Goal: Information Seeking & Learning: Learn about a topic

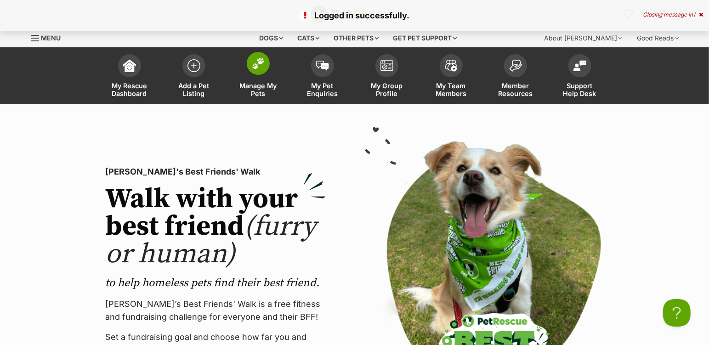
click at [256, 64] on img at bounding box center [258, 63] width 13 height 12
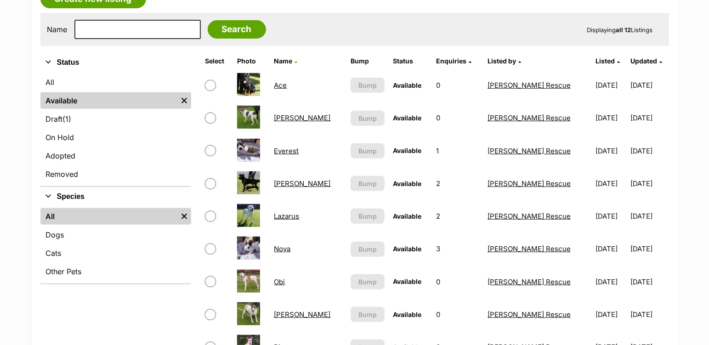
scroll to position [193, 0]
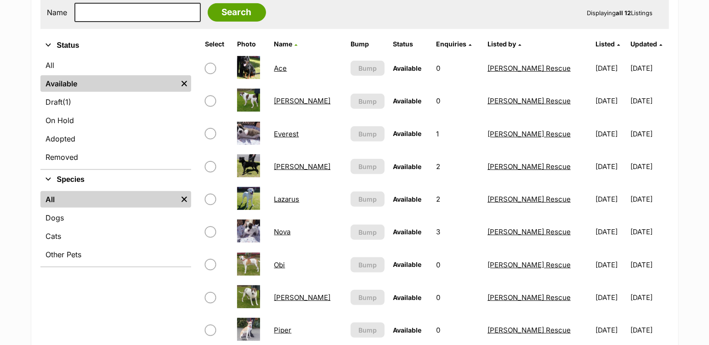
click at [285, 269] on link "Obi" at bounding box center [279, 264] width 11 height 9
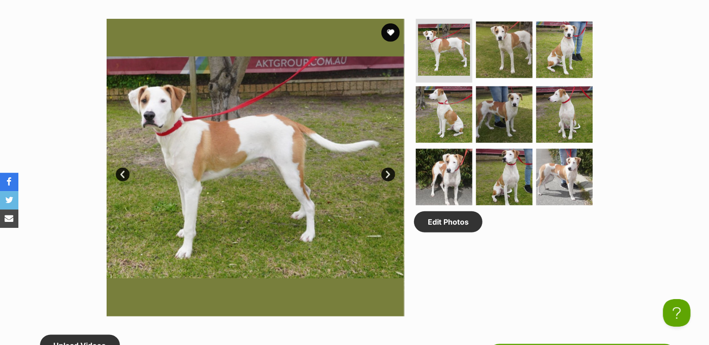
scroll to position [482, 0]
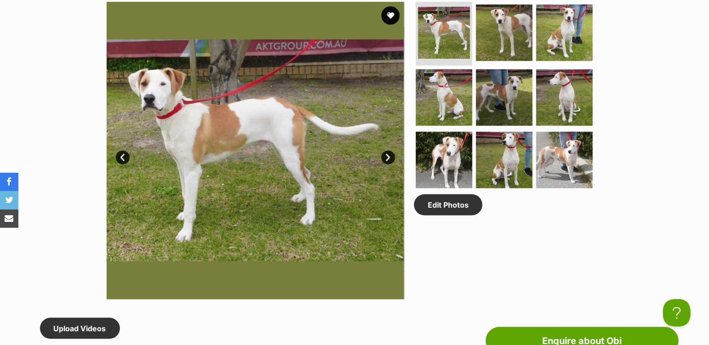
click at [388, 164] on link "Next" at bounding box center [388, 158] width 14 height 14
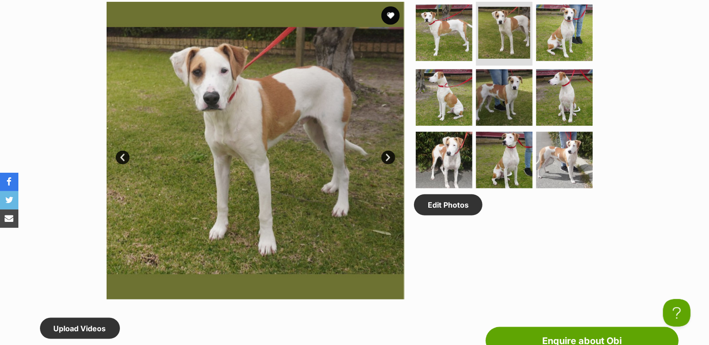
click at [388, 164] on link "Next" at bounding box center [388, 158] width 14 height 14
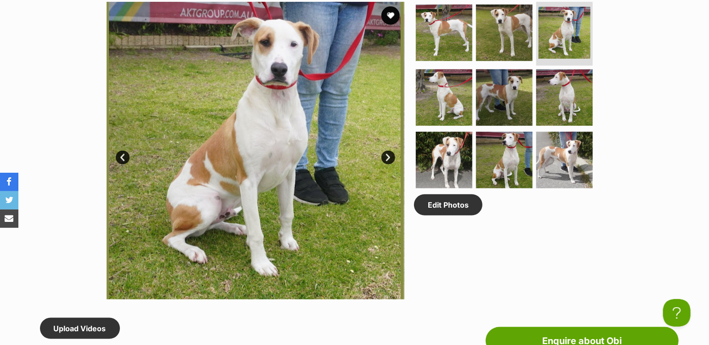
click at [388, 164] on link "Next" at bounding box center [388, 158] width 14 height 14
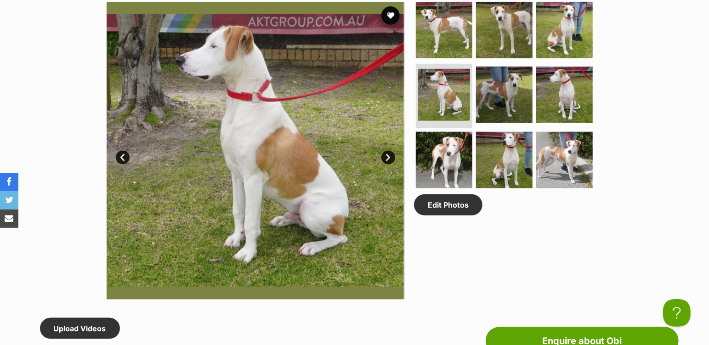
click at [388, 164] on link "Next" at bounding box center [388, 158] width 14 height 14
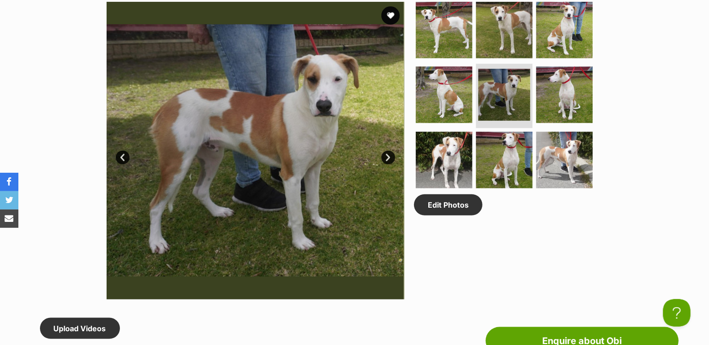
click at [388, 164] on link "Next" at bounding box center [388, 158] width 14 height 14
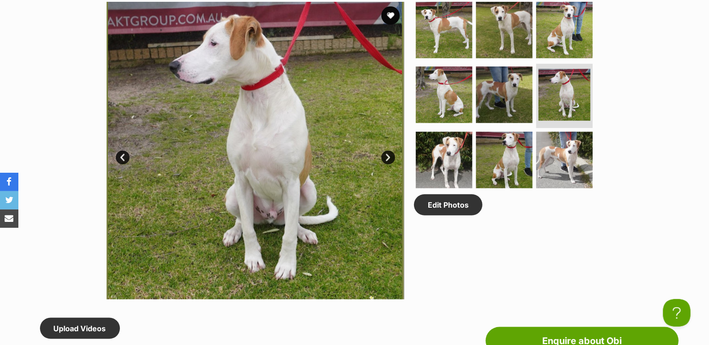
click at [388, 164] on link "Next" at bounding box center [388, 158] width 14 height 14
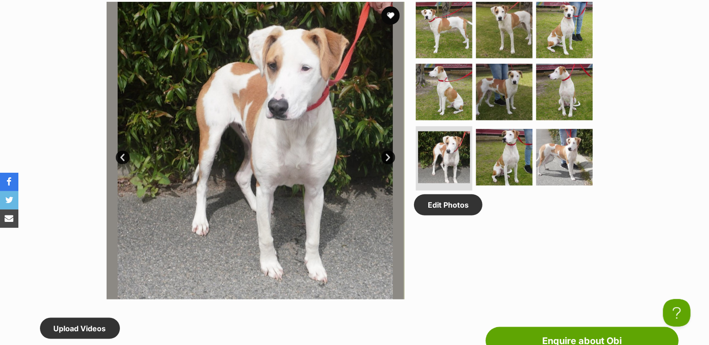
click at [388, 164] on link "Next" at bounding box center [388, 158] width 14 height 14
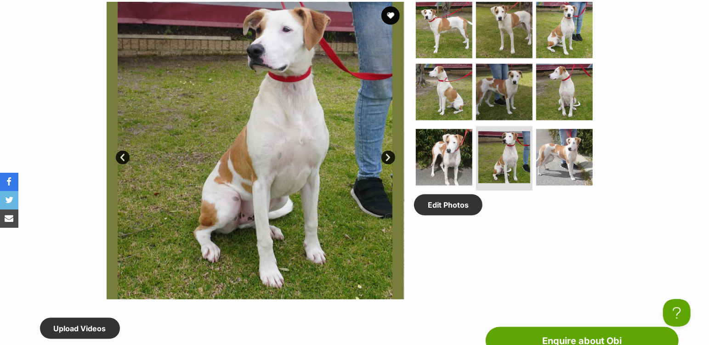
click at [388, 164] on link "Next" at bounding box center [388, 158] width 14 height 14
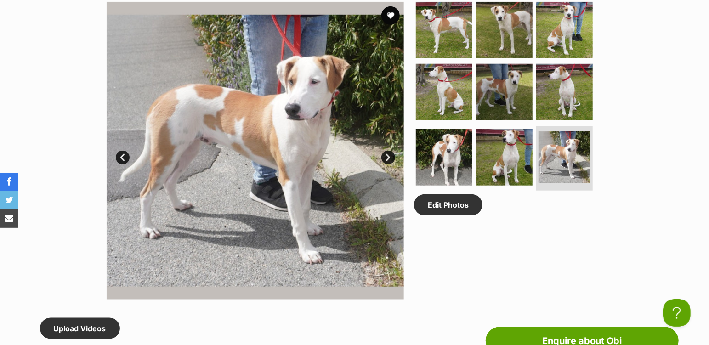
click at [388, 164] on link "Next" at bounding box center [388, 158] width 14 height 14
